Goal: Task Accomplishment & Management: Manage account settings

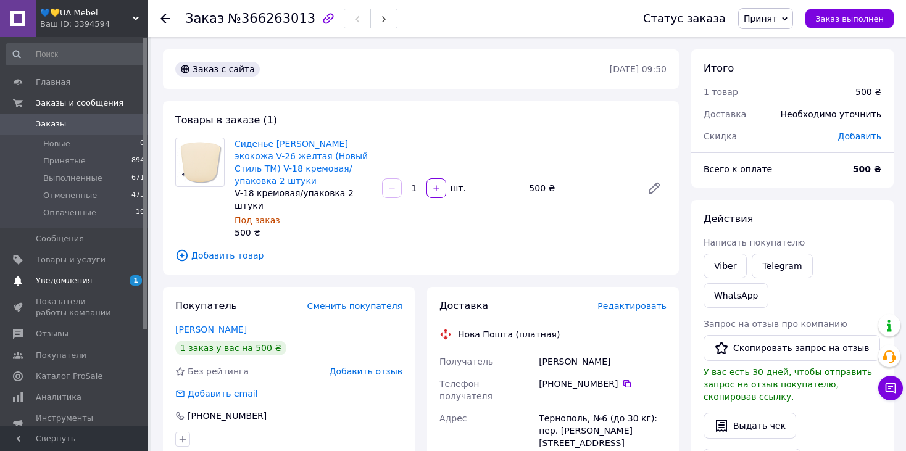
click at [62, 278] on span "Уведомления" at bounding box center [64, 280] width 56 height 11
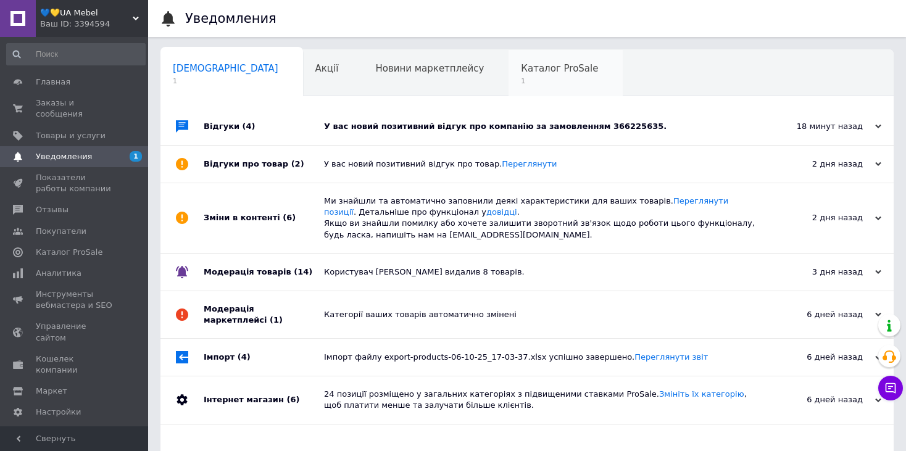
click at [521, 71] on span "Каталог ProSale" at bounding box center [559, 68] width 77 height 11
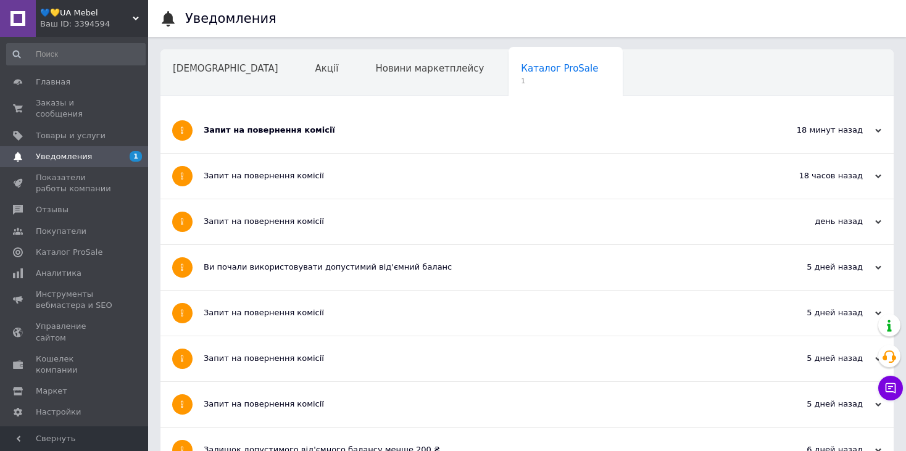
click at [265, 128] on div "Запит на повернення комісії" at bounding box center [481, 130] width 554 height 11
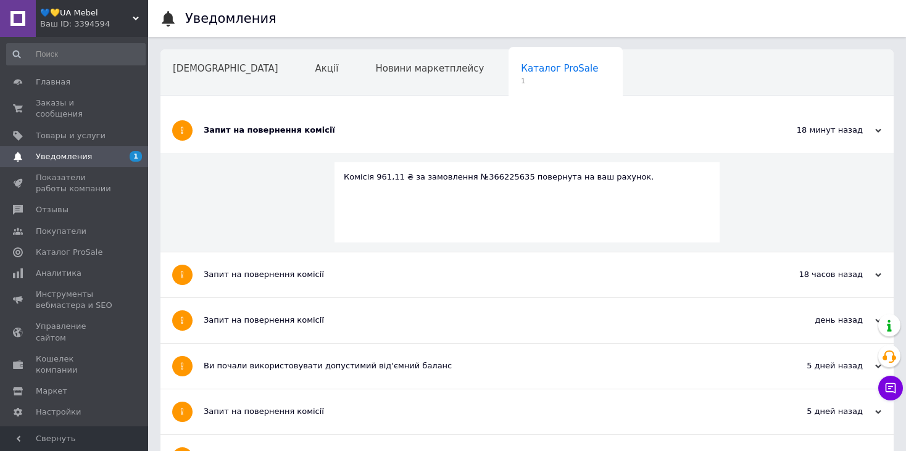
click at [521, 69] on span "Каталог ProSale" at bounding box center [559, 68] width 77 height 11
click at [521, 73] on span "Каталог ProSale" at bounding box center [559, 68] width 77 height 11
click at [521, 68] on span "Каталог ProSale" at bounding box center [559, 68] width 77 height 11
